Goal: Information Seeking & Learning: Check status

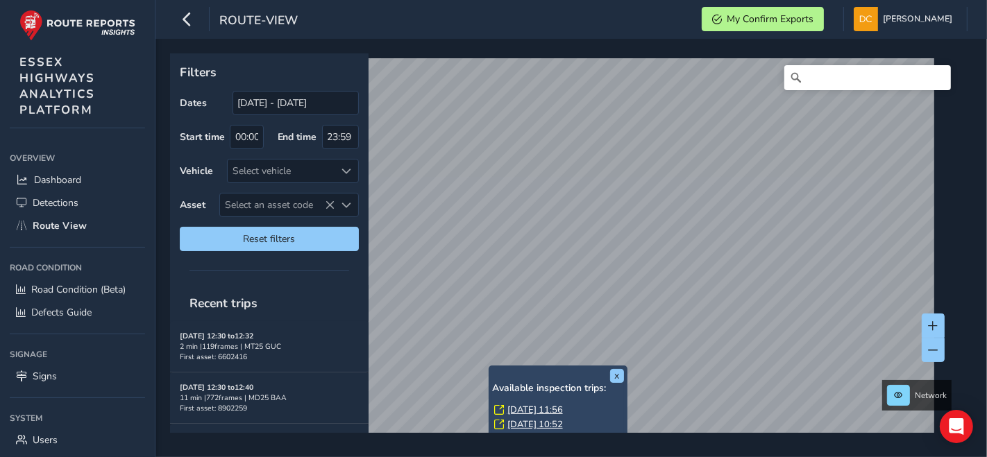
click at [523, 410] on link "[DATE] 11:56" at bounding box center [535, 410] width 56 height 12
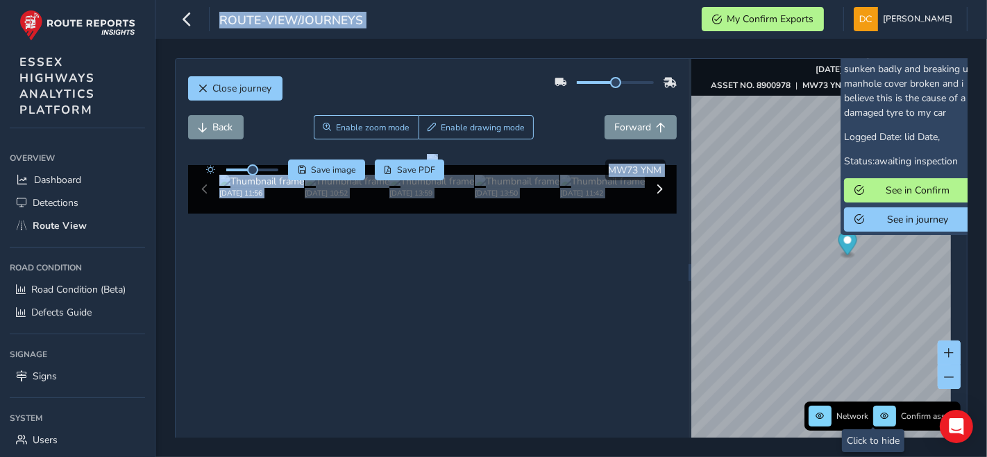
click at [803, 257] on div "x Confirm ID: 2958401 Subject: carriageway defects Description: Customer Select…" at bounding box center [829, 273] width 276 height 428
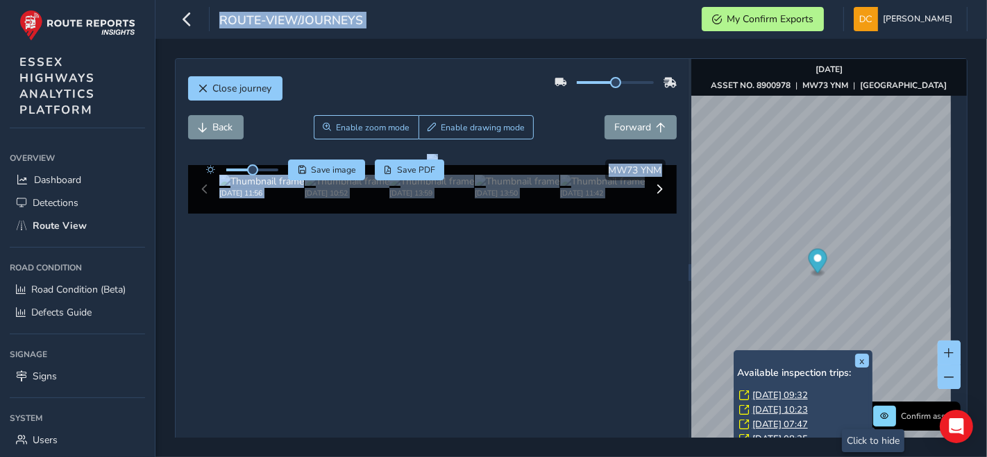
click at [781, 394] on link "Tue, 9 Sep, 09:32" at bounding box center [780, 395] width 56 height 12
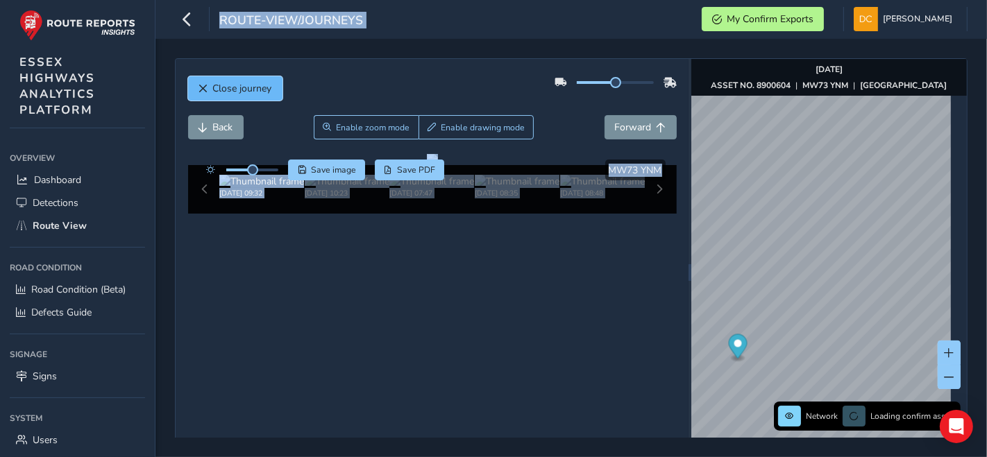
click at [235, 92] on span "Close journey" at bounding box center [242, 88] width 59 height 13
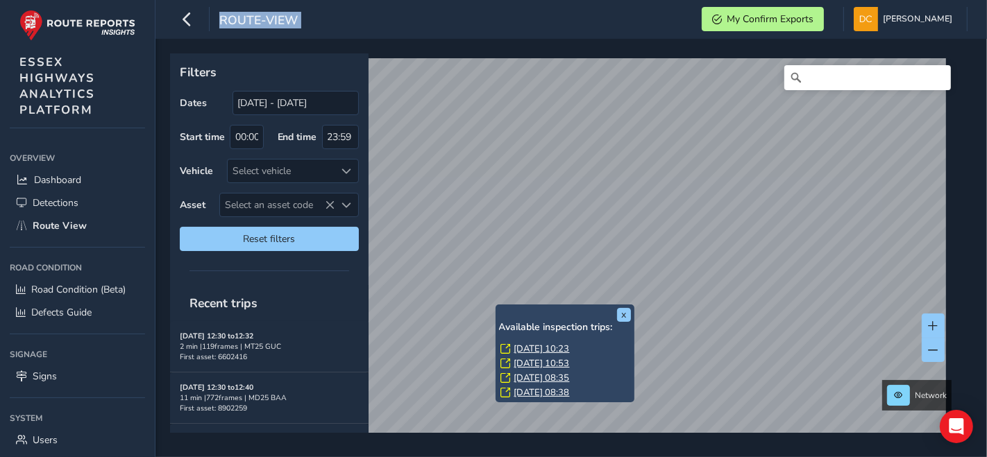
click at [551, 361] on link "Thu, 4 Sep, 10:53" at bounding box center [542, 363] width 56 height 12
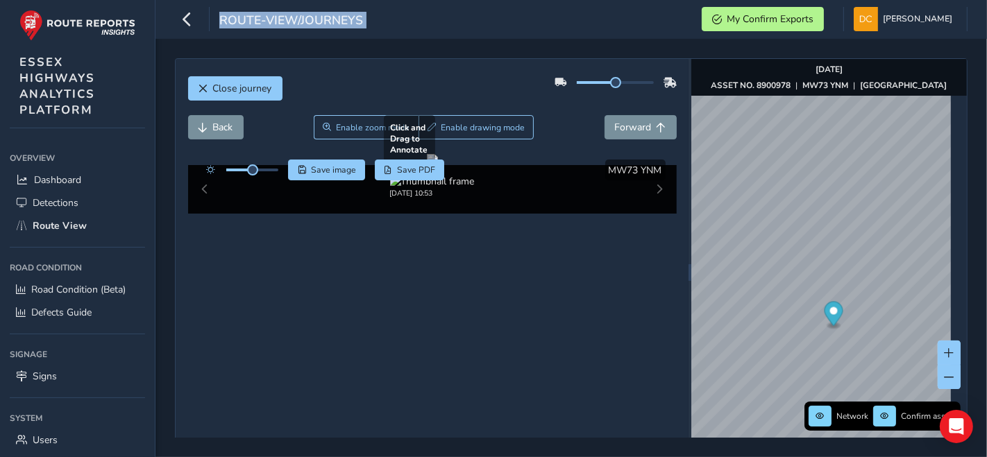
click at [438, 165] on div at bounding box center [432, 159] width 11 height 11
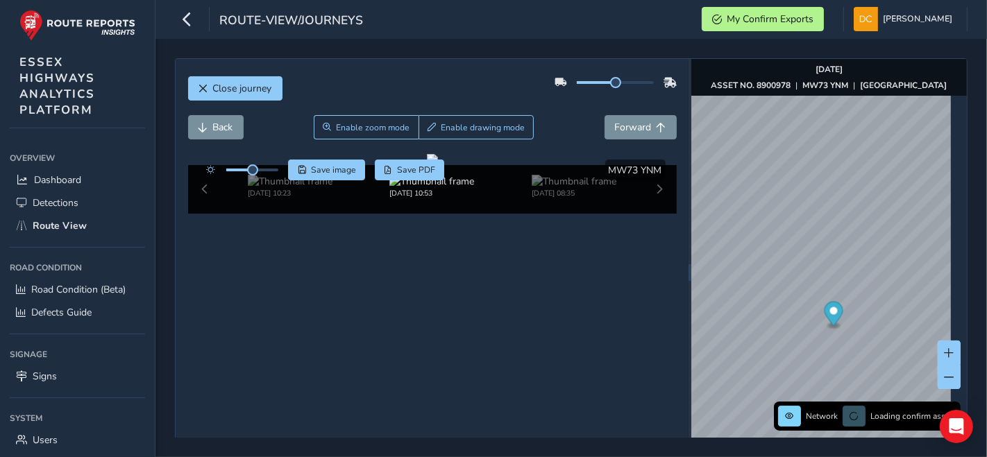
click at [465, 77] on div "Close journey" at bounding box center [432, 93] width 489 height 44
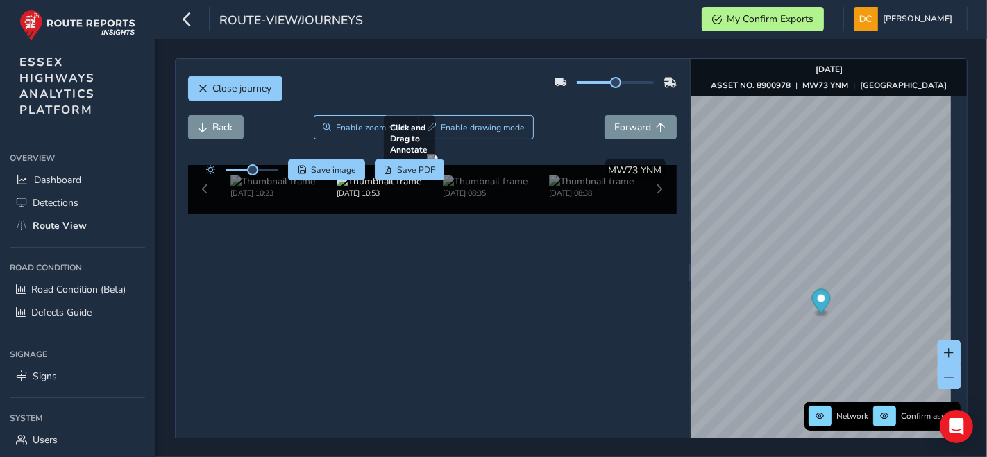
click at [438, 165] on div at bounding box center [432, 159] width 11 height 11
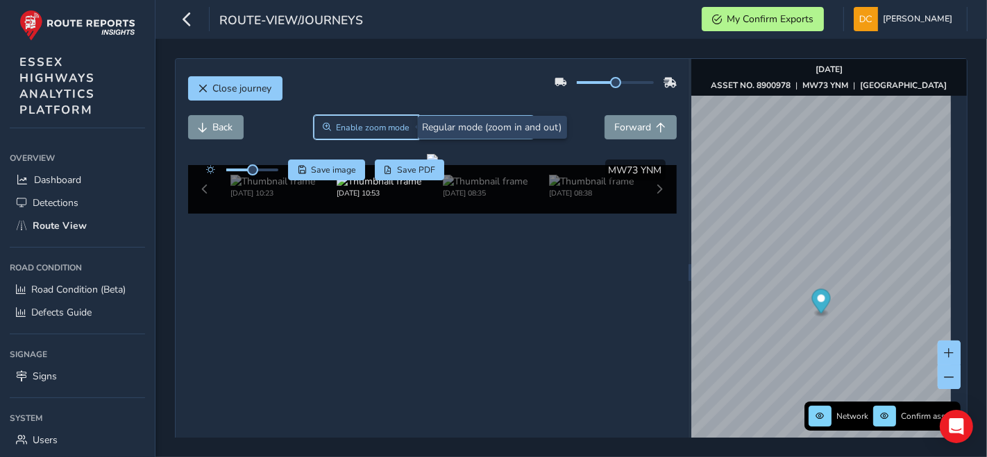
click at [378, 127] on span "Enable zoom mode" at bounding box center [373, 127] width 74 height 11
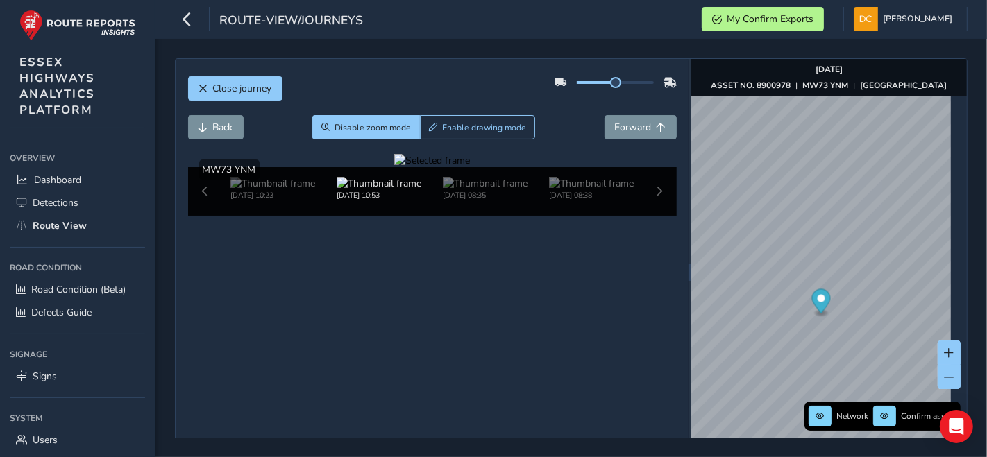
drag, startPoint x: 501, startPoint y: 312, endPoint x: 509, endPoint y: 328, distance: 17.4
click at [470, 167] on div at bounding box center [432, 160] width 76 height 13
click at [551, 368] on img at bounding box center [247, 41] width 1999 height 1125
click at [387, 128] on span "Disable zoom mode" at bounding box center [373, 127] width 76 height 11
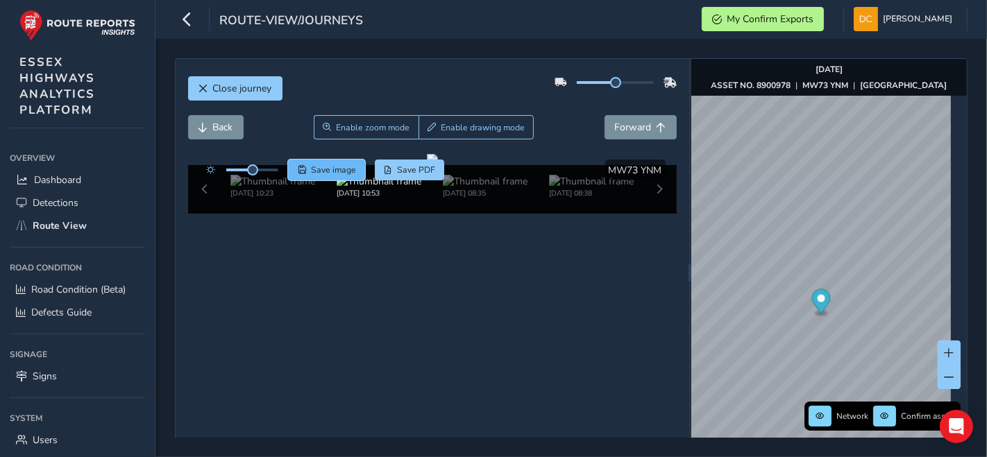
click at [319, 170] on span "Save image" at bounding box center [333, 170] width 45 height 11
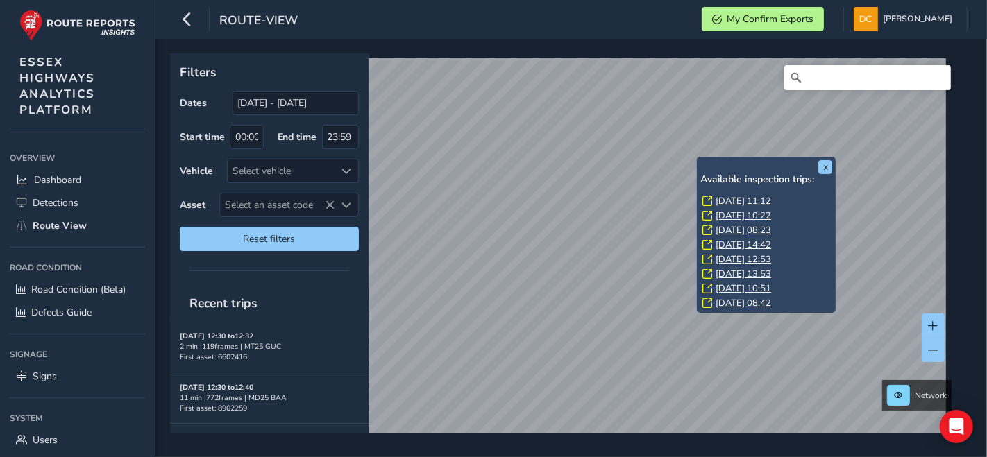
click at [722, 196] on link "Tue, 9 Sep, 11:12" at bounding box center [744, 201] width 56 height 12
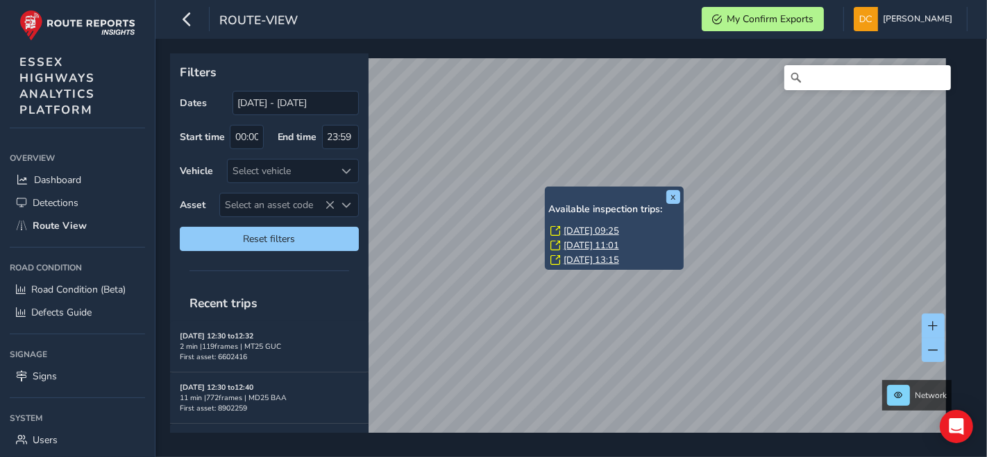
click at [574, 231] on link "[DATE] 09:25" at bounding box center [592, 231] width 56 height 12
